Goal: Task Accomplishment & Management: Manage account settings

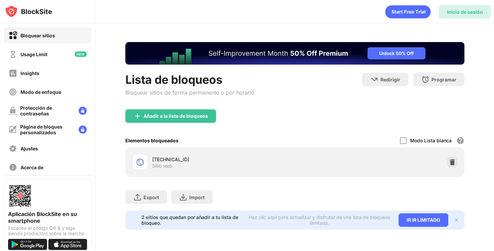
click at [465, 13] on div "Inicio de sesión" at bounding box center [465, 12] width 36 height 6
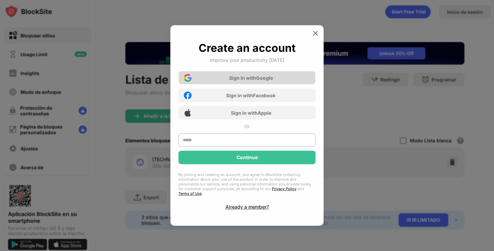
click at [245, 81] on div "Sign in with Google" at bounding box center [251, 78] width 44 height 6
click at [248, 75] on div "Sign in with Google" at bounding box center [246, 77] width 137 height 13
